Goal: Task Accomplishment & Management: Manage account settings

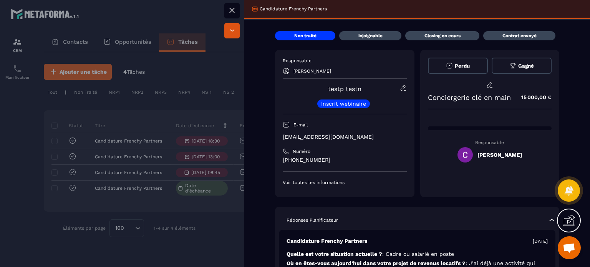
click at [227, 65] on div at bounding box center [295, 133] width 590 height 267
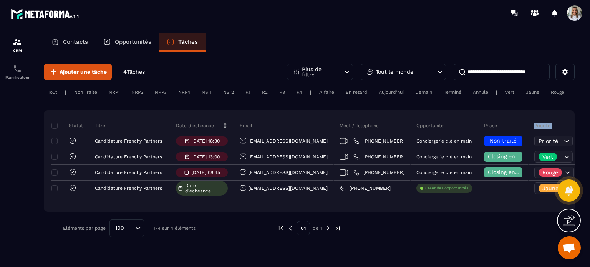
drag, startPoint x: 562, startPoint y: 118, endPoint x: 476, endPoint y: 121, distance: 86.4
click at [476, 121] on tr "Statut Titre Date d’échéance Email Meet / Téléphone Opportunité Phase Priorité …" at bounding box center [446, 125] width 790 height 15
drag, startPoint x: 429, startPoint y: 227, endPoint x: 360, endPoint y: 239, distance: 69.8
click at [428, 227] on div at bounding box center [453, 228] width 203 height 18
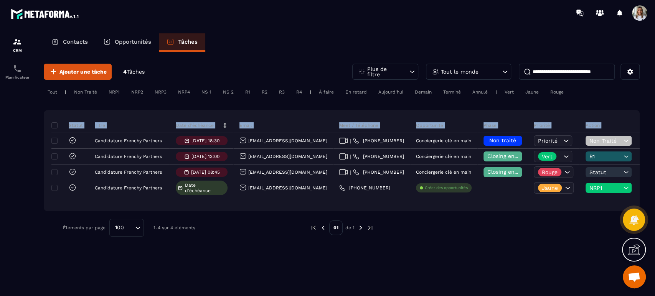
drag, startPoint x: 608, startPoint y: 117, endPoint x: 540, endPoint y: 117, distance: 67.2
click at [539, 117] on div "Statut Titre Date d’échéance Email Meet / Téléphone Opportunité Phase Priorité …" at bounding box center [342, 160] width 596 height 101
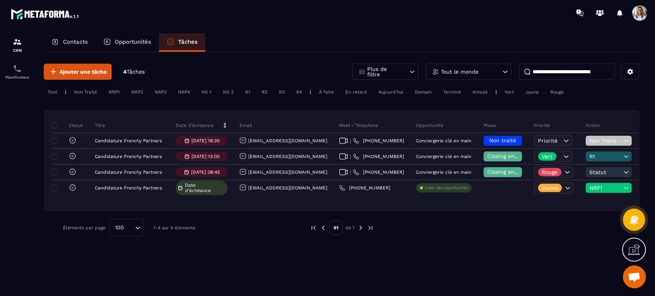
click at [563, 227] on div at bounding box center [503, 228] width 236 height 18
click at [540, 219] on div at bounding box center [503, 228] width 236 height 18
drag, startPoint x: 561, startPoint y: 205, endPoint x: 459, endPoint y: 204, distance: 101.7
click at [474, 203] on div "Statut Titre Date d’échéance Email Meet / Téléphone Opportunité Phase Priorité …" at bounding box center [342, 160] width 596 height 101
click at [414, 223] on div at bounding box center [503, 228] width 236 height 18
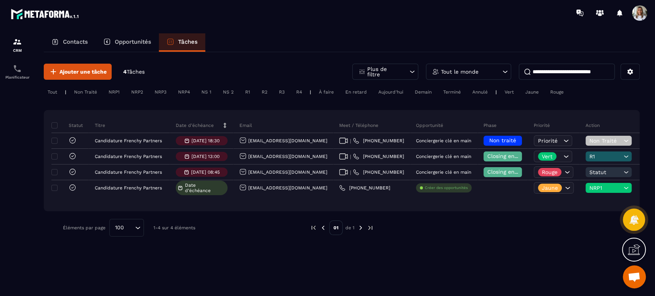
click at [363, 229] on img at bounding box center [360, 228] width 7 height 7
click at [362, 229] on img at bounding box center [360, 228] width 7 height 7
click at [357, 227] on img at bounding box center [360, 228] width 7 height 7
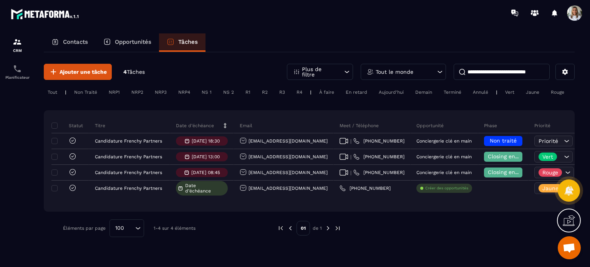
drag, startPoint x: 512, startPoint y: 205, endPoint x: 421, endPoint y: 204, distance: 91.7
click at [421, 204] on div "Statut Titre Date d’échéance Email Meet / Téléphone Opportunité Phase Priorité …" at bounding box center [309, 160] width 530 height 101
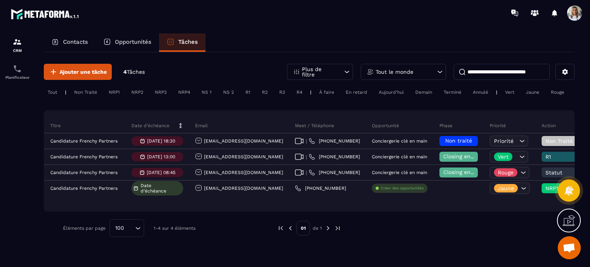
scroll to position [0, 46]
click at [421, 204] on div "Statut Titre Date d’échéance Email Meet / Téléphone Opportunité Phase Priorité …" at bounding box center [309, 160] width 530 height 101
click at [410, 232] on div at bounding box center [453, 228] width 203 height 18
click at [233, 202] on div "Statut Titre Date d’échéance Email Meet / Téléphone Opportunité Phase Priorité …" at bounding box center [309, 160] width 530 height 101
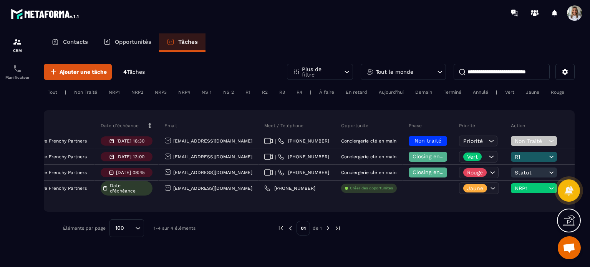
scroll to position [0, 92]
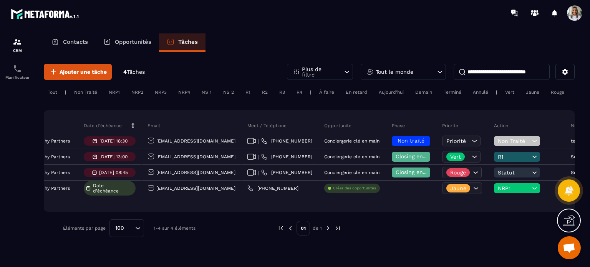
drag, startPoint x: 269, startPoint y: 204, endPoint x: 309, endPoint y: 205, distance: 39.9
click at [310, 205] on div "Statut Titre Date d’échéance Email Meet / Téléphone Opportunité Phase Priorité …" at bounding box center [309, 160] width 530 height 101
drag, startPoint x: 308, startPoint y: 205, endPoint x: 279, endPoint y: 201, distance: 28.7
click at [279, 201] on div "Statut Titre Date d’échéance Email Meet / Téléphone Opportunité Phase Priorité …" at bounding box center [309, 160] width 530 height 101
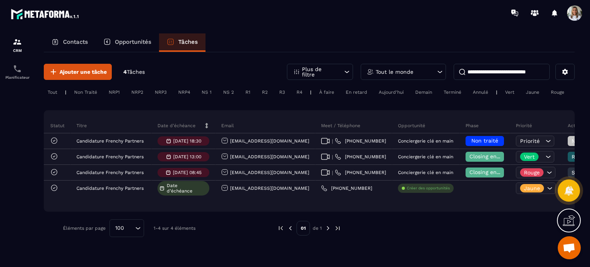
scroll to position [0, 0]
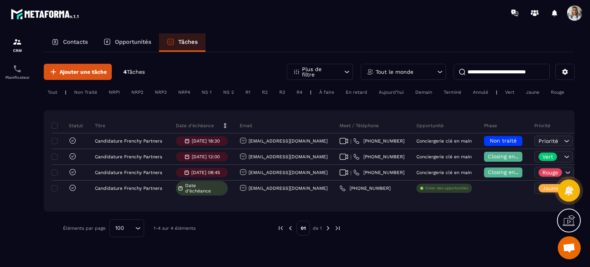
click at [315, 207] on div "Statut Titre Date d’échéance Email Meet / Téléphone Opportunité Phase Priorité …" at bounding box center [309, 160] width 530 height 101
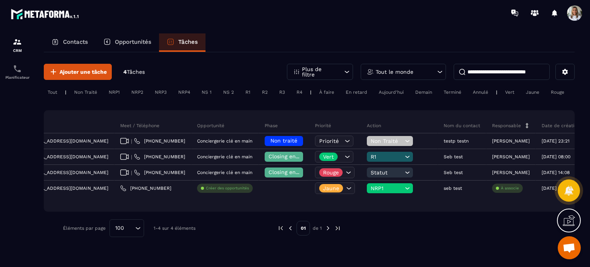
scroll to position [0, 228]
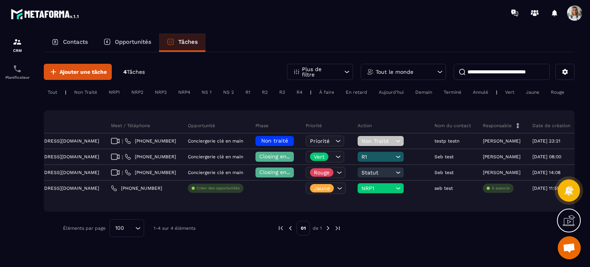
click at [482, 123] on p "Responsable" at bounding box center [496, 125] width 29 height 6
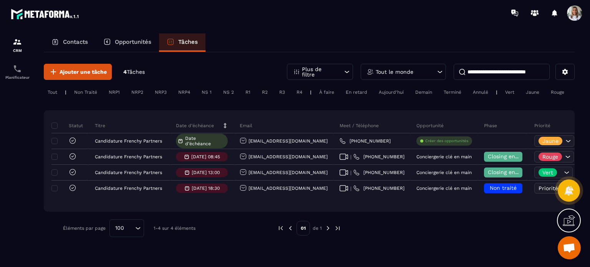
click at [190, 39] on p "Tâches" at bounding box center [188, 41] width 20 height 7
click at [127, 46] on div "Opportunités" at bounding box center [127, 42] width 63 height 18
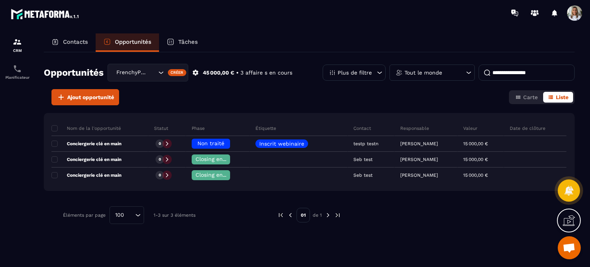
click at [189, 46] on div "Tâches" at bounding box center [182, 42] width 46 height 18
